Goal: Communication & Community: Answer question/provide support

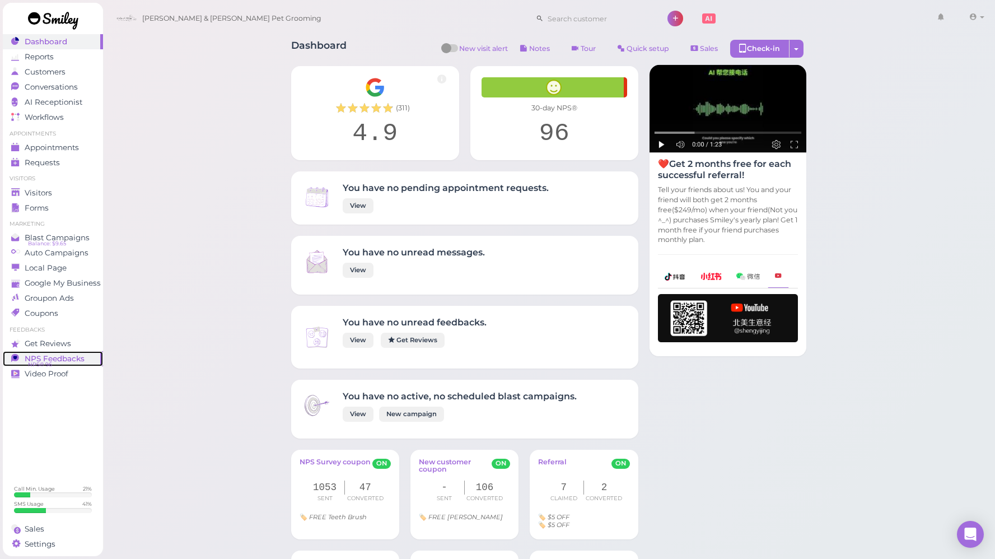
click at [50, 365] on span "NPS® 96" at bounding box center [40, 364] width 24 height 9
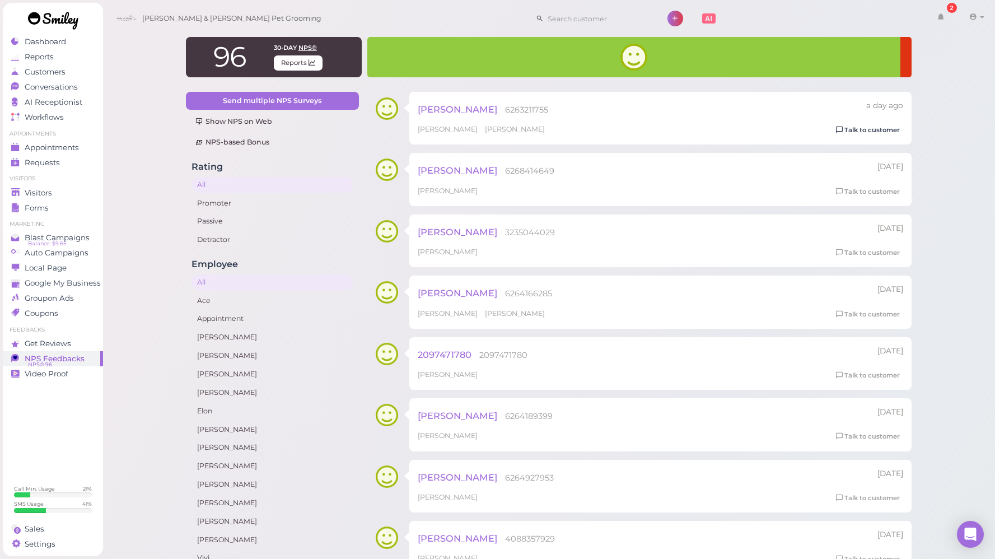
click at [846, 133] on link "Talk to customer" at bounding box center [868, 130] width 71 height 12
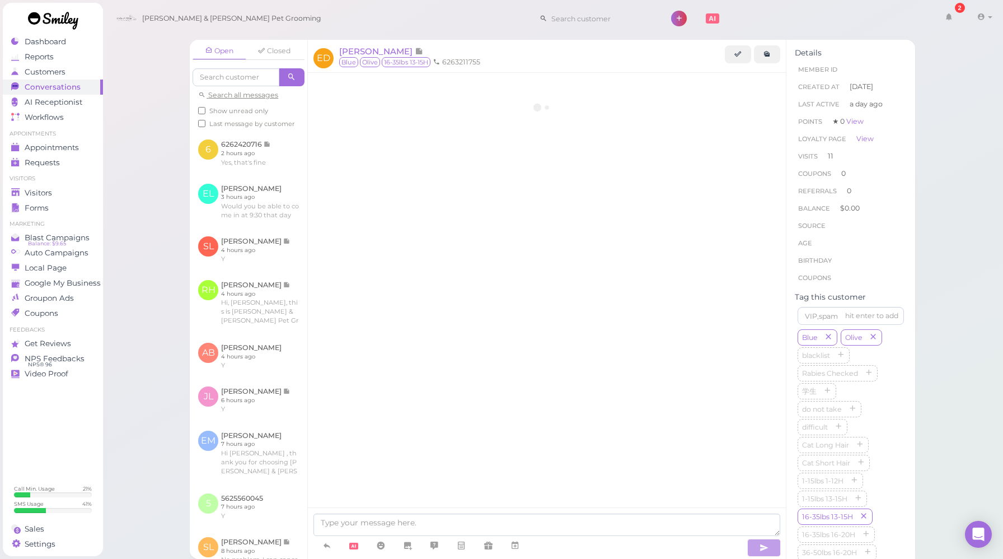
scroll to position [1697, 0]
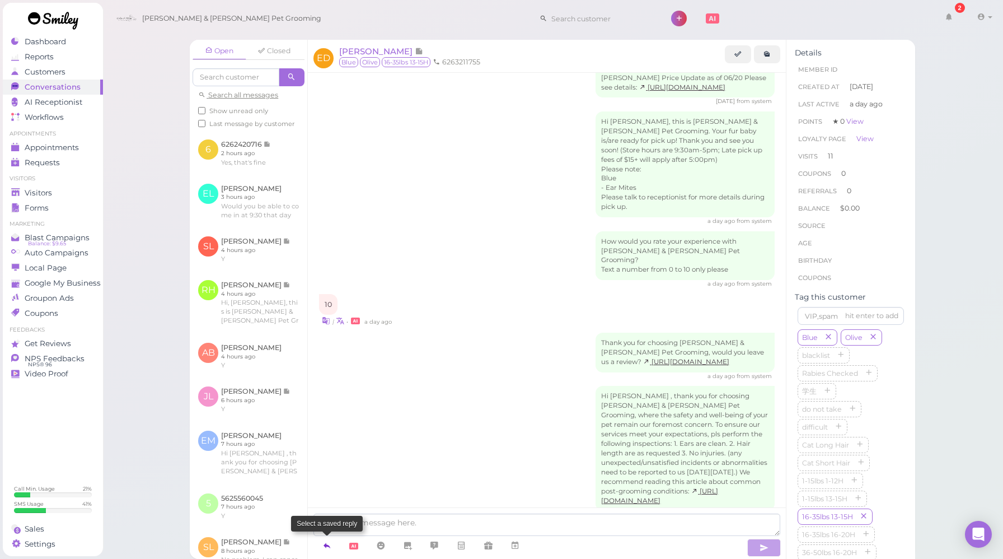
click at [334, 541] on link at bounding box center [327, 546] width 27 height 20
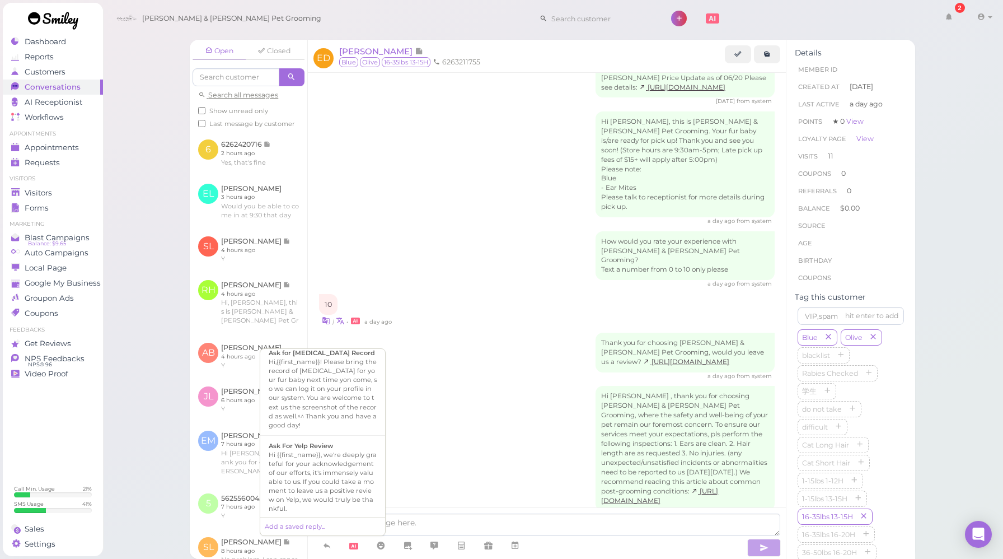
scroll to position [401, 0]
click at [331, 452] on div "Hi {{first_name}}, we're deeply grateful for your acknowledgement of our effort…" at bounding box center [323, 480] width 108 height 63
type textarea "Hi {{first_name}}, we're deeply grateful for your acknowledgement of our effort…"
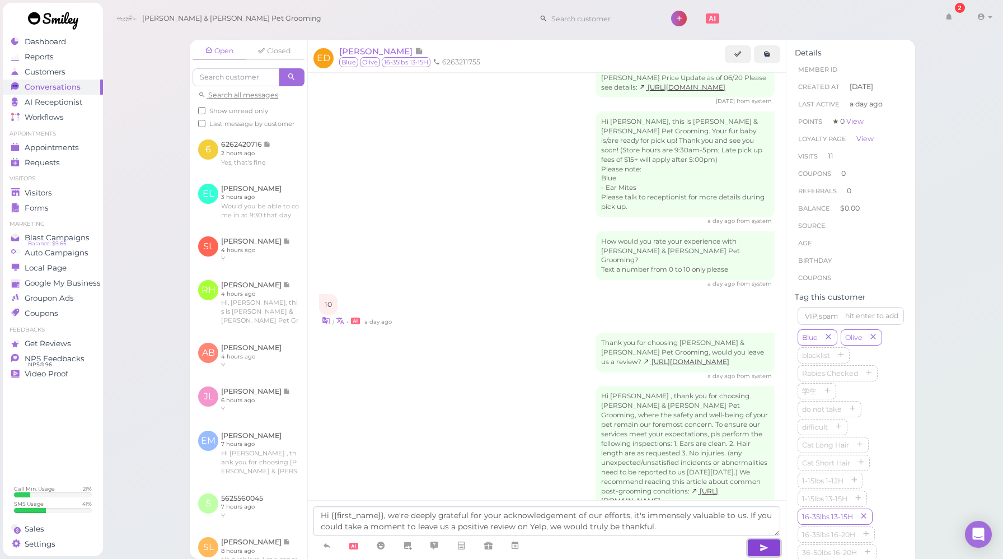
click at [772, 548] on button "button" at bounding box center [765, 548] width 34 height 18
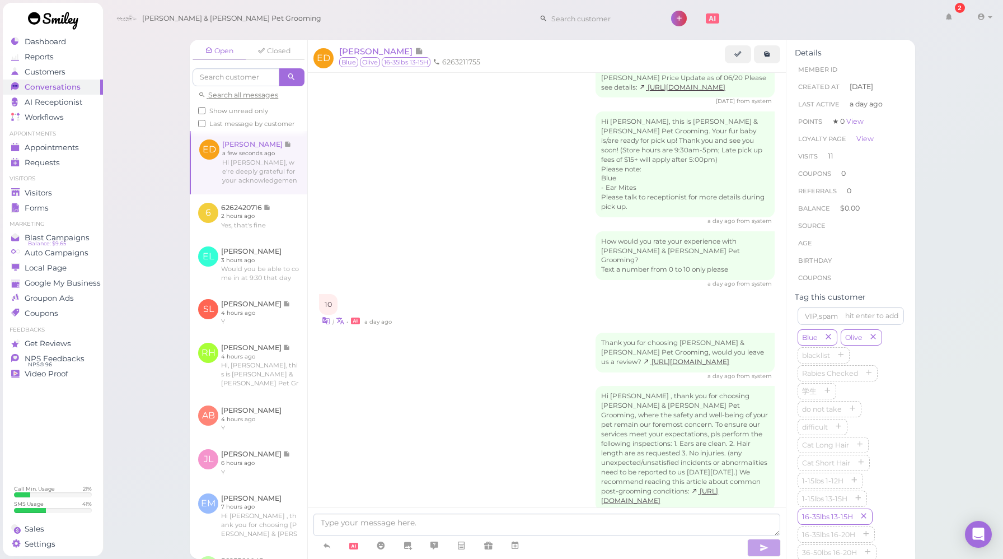
scroll to position [1762, 0]
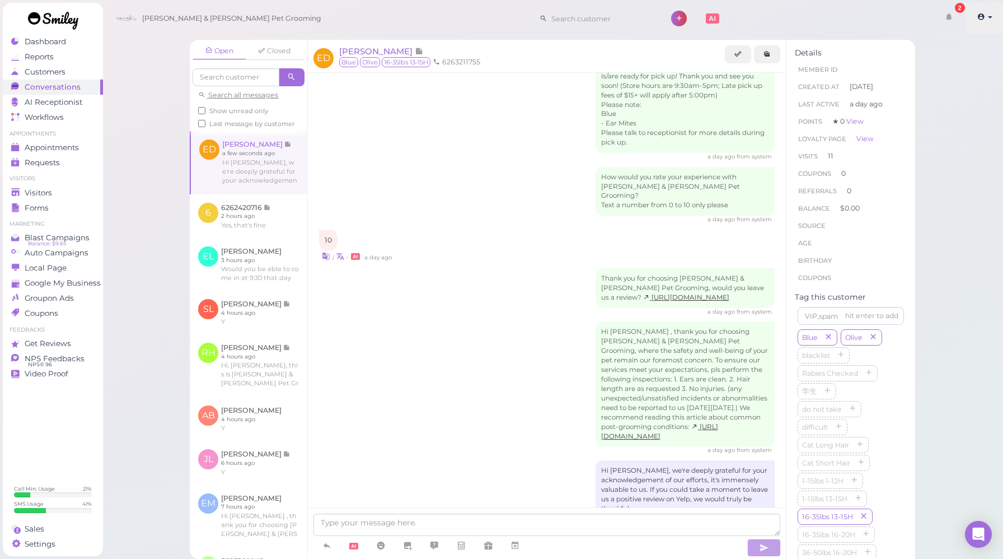
click at [984, 23] on link at bounding box center [985, 18] width 40 height 31
click at [942, 87] on link "Logout" at bounding box center [966, 84] width 78 height 13
